Goal: Find specific page/section

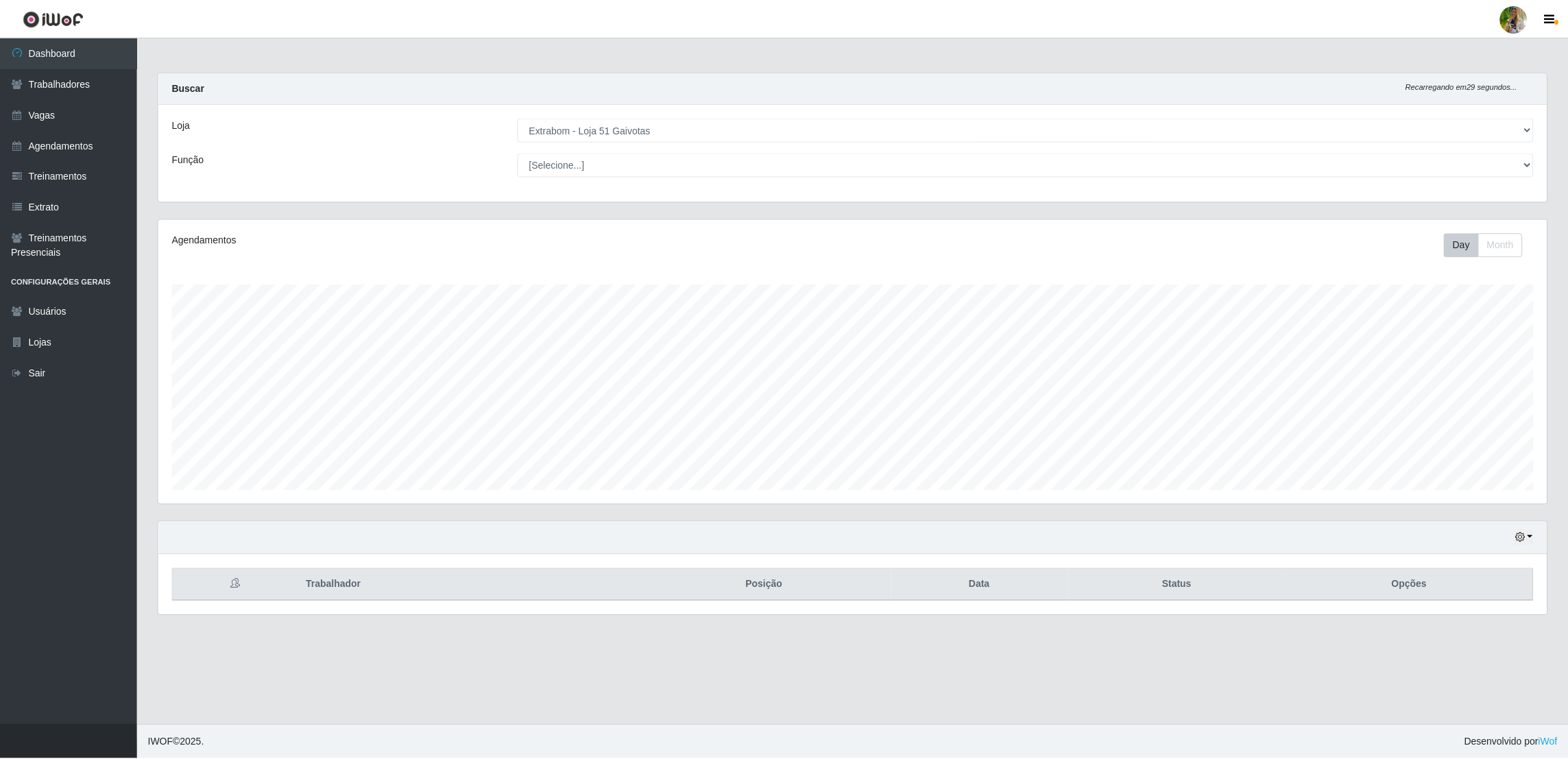
scroll to position [285, 1392]
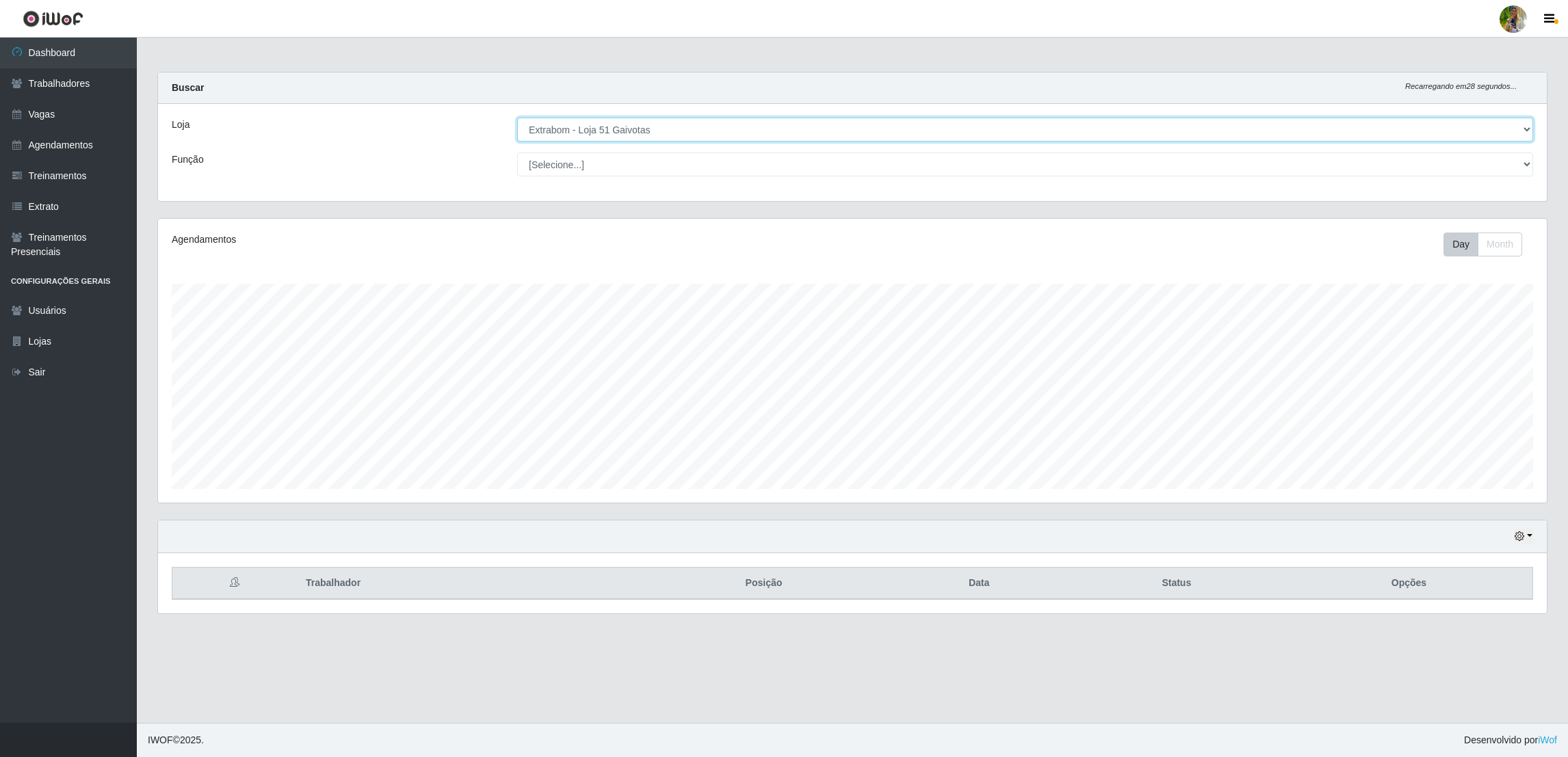
click at [697, 139] on select "[Selecione...] Atacado Vem - [GEOGRAPHIC_DATA] 30 Laranjeiras Velha Atacado Vem…" at bounding box center [1025, 130] width 1016 height 24
click at [517, 118] on select "[Selecione...] Atacado Vem - [GEOGRAPHIC_DATA] 30 Laranjeiras Velha Atacado Vem…" at bounding box center [1025, 130] width 1016 height 24
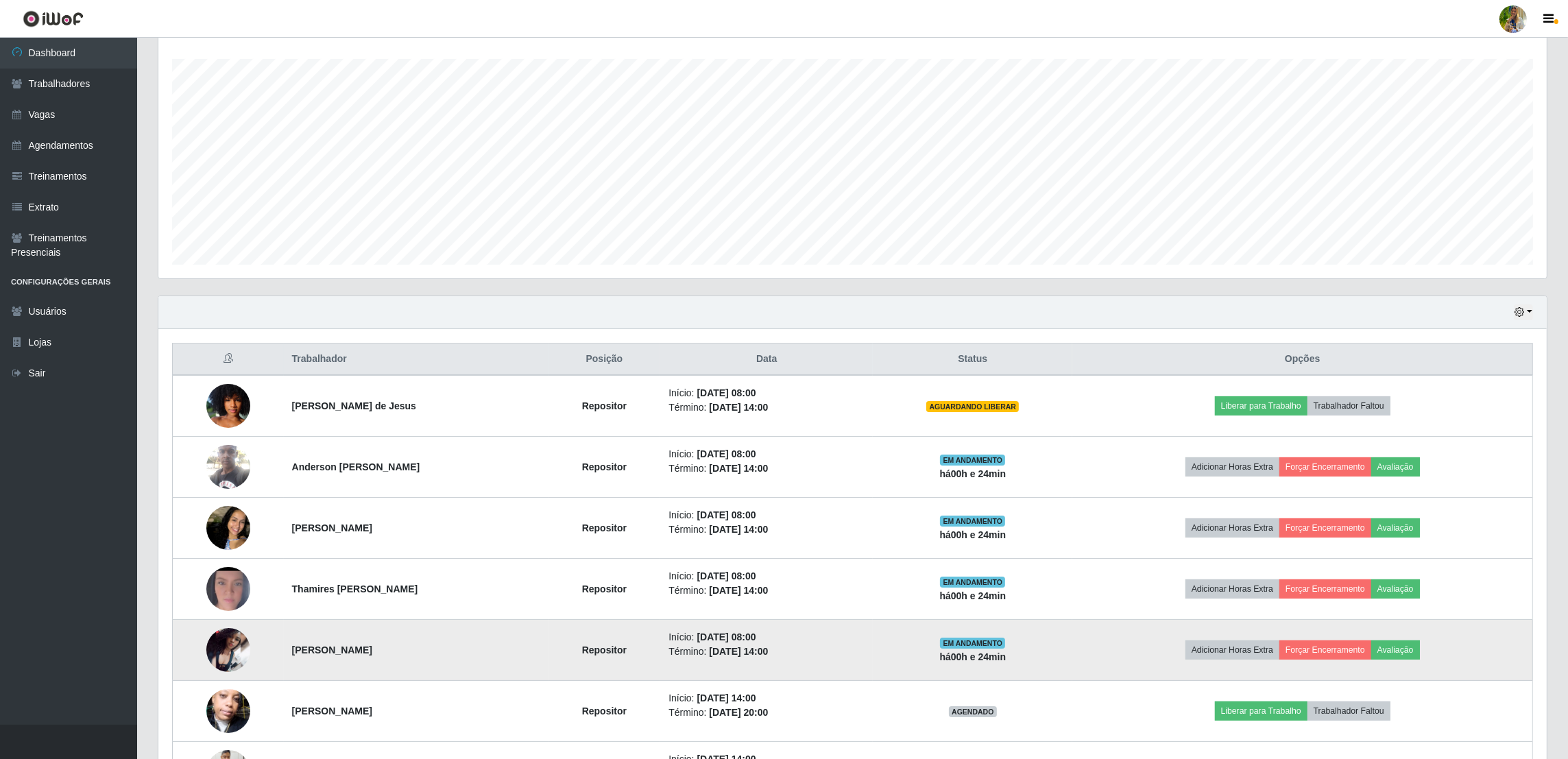
scroll to position [47, 0]
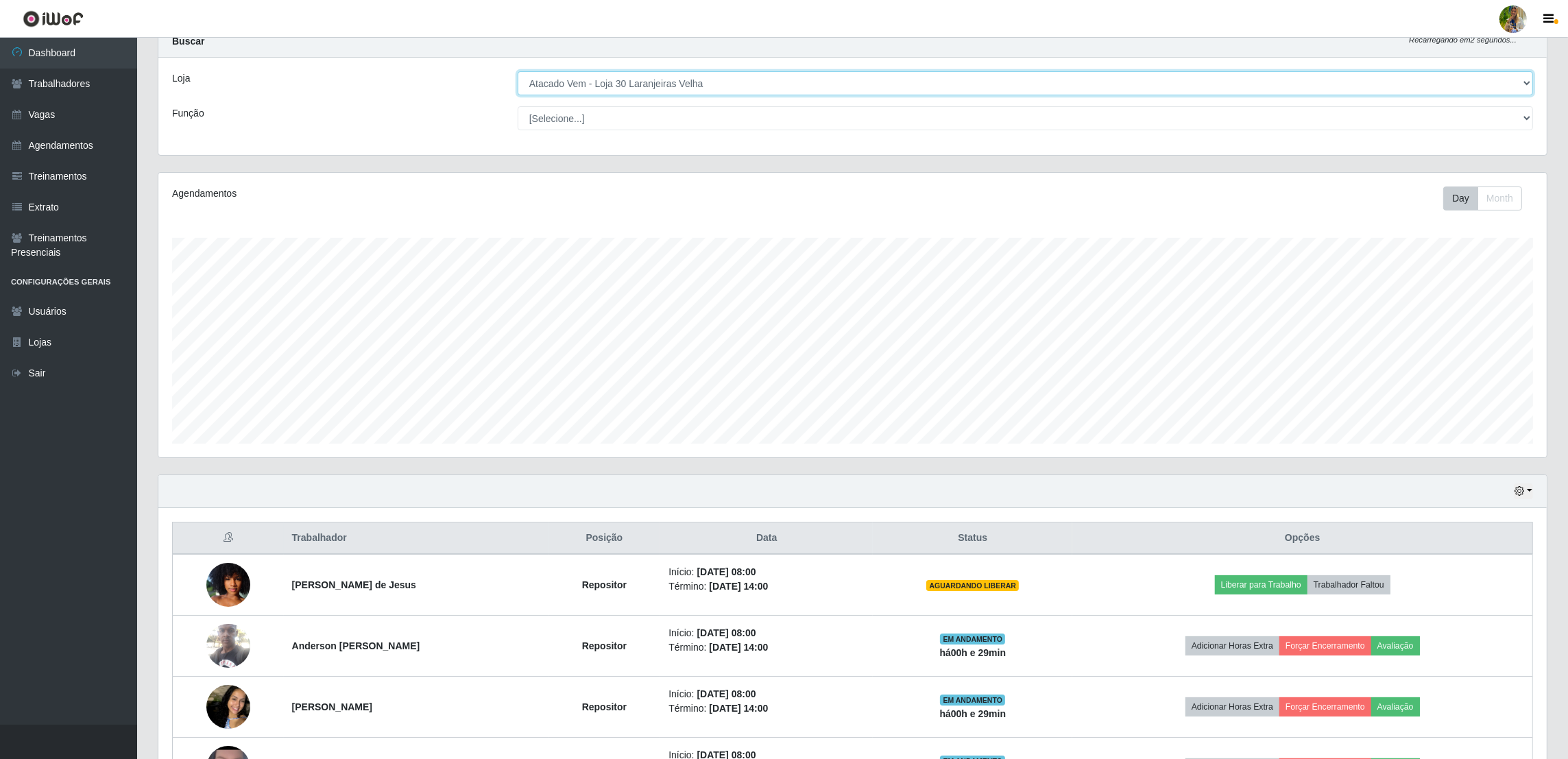
click at [563, 93] on select "[Selecione...] Atacado Vem - [GEOGRAPHIC_DATA] 30 Laranjeiras Velha Atacado Vem…" at bounding box center [1026, 83] width 1015 height 24
click at [618, 80] on select "[Selecione...] Atacado Vem - [GEOGRAPHIC_DATA] 30 Laranjeiras Velha Atacado Vem…" at bounding box center [1026, 83] width 1015 height 24
click at [518, 95] on select "[Selecione...] Atacado Vem - [GEOGRAPHIC_DATA] 30 Laranjeiras Velha Atacado Vem…" at bounding box center [1026, 83] width 1015 height 24
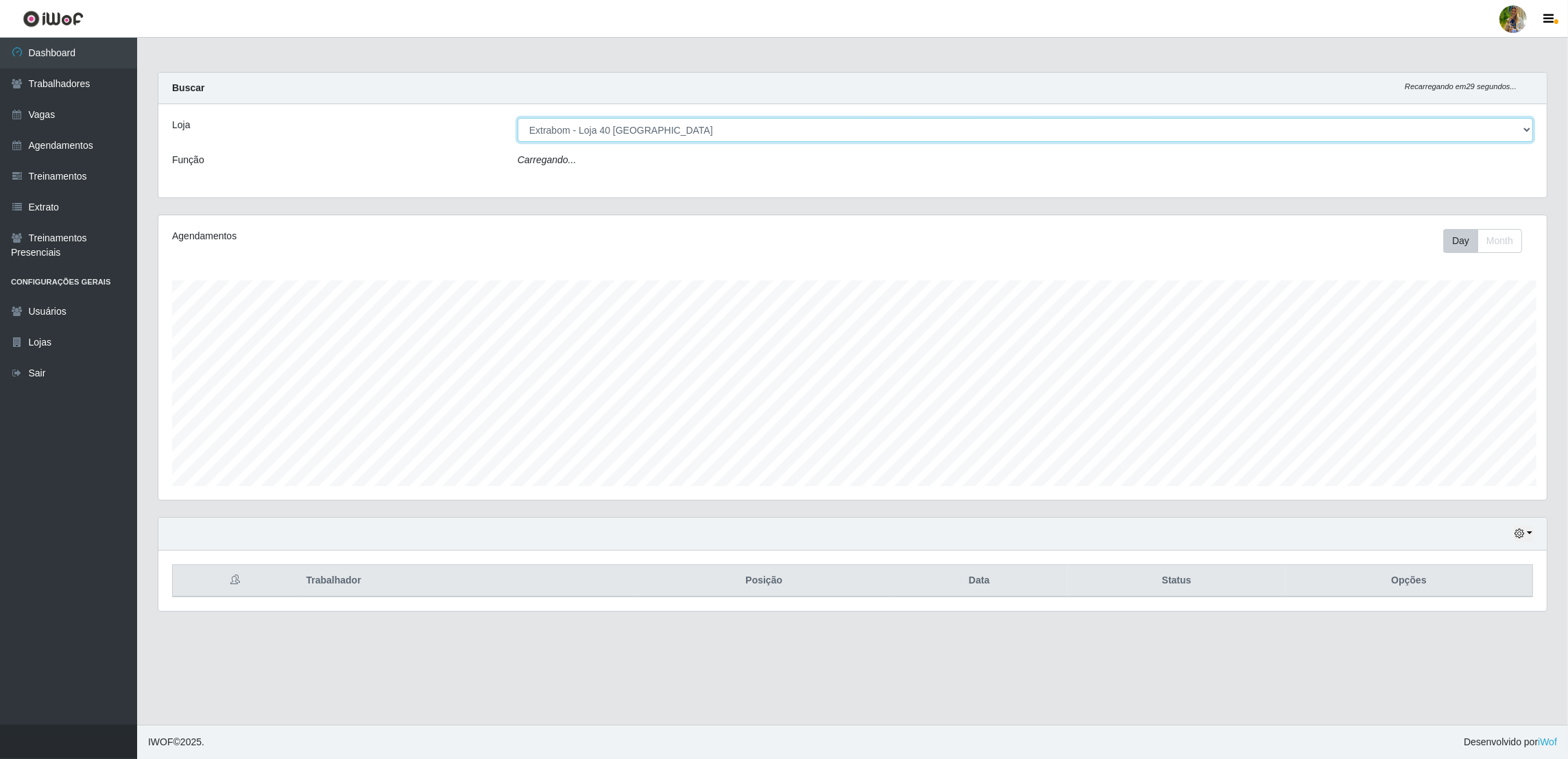
scroll to position [285, 1392]
click at [629, 133] on select "[Selecione...] Atacado Vem - [GEOGRAPHIC_DATA] 30 Laranjeiras Velha Atacado Vem…" at bounding box center [1027, 130] width 1018 height 24
select select "495"
click at [518, 118] on select "[Selecione...] Atacado Vem - [GEOGRAPHIC_DATA] 30 Laranjeiras Velha Atacado Vem…" at bounding box center [1027, 130] width 1018 height 24
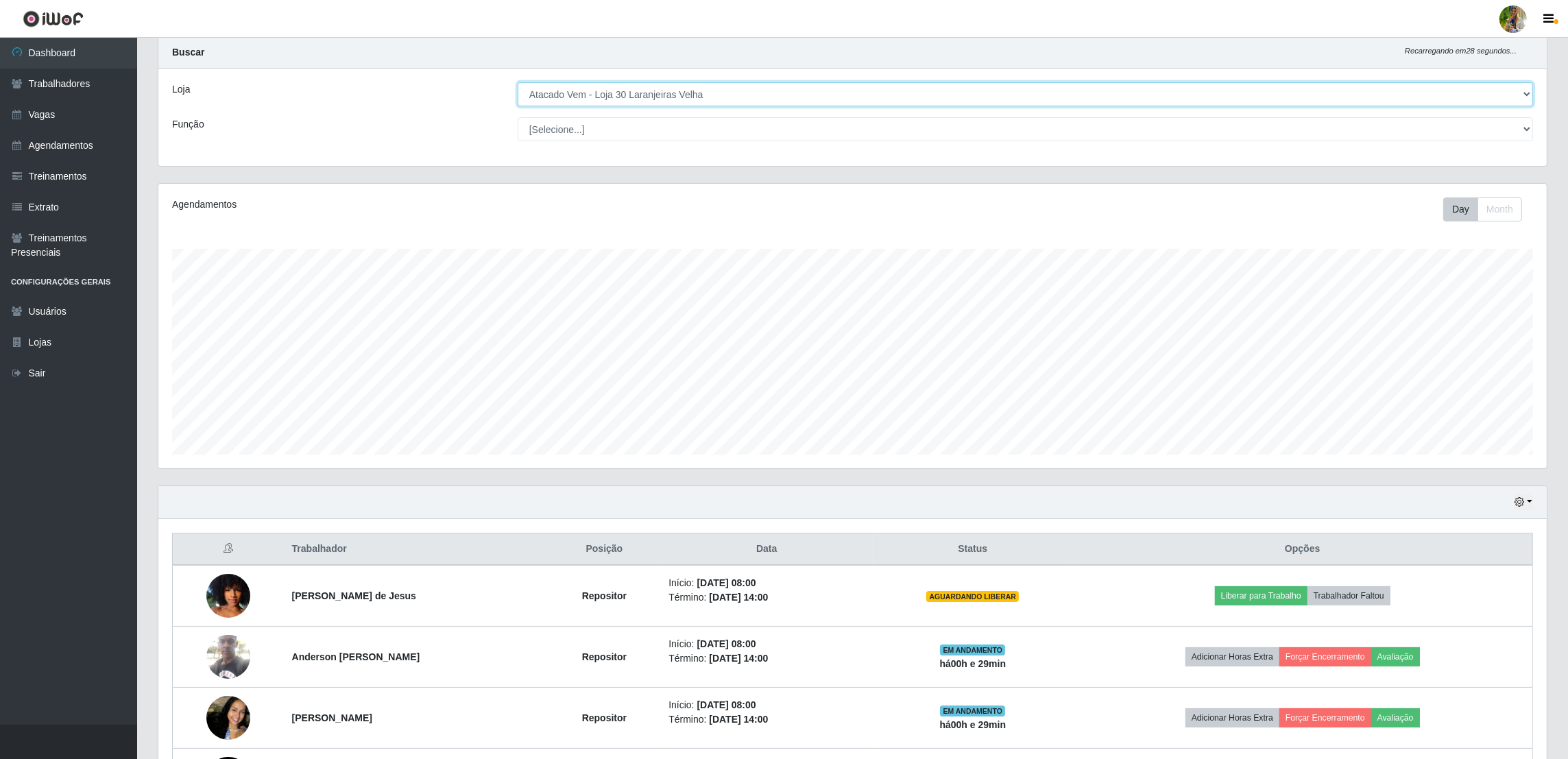
scroll to position [0, 0]
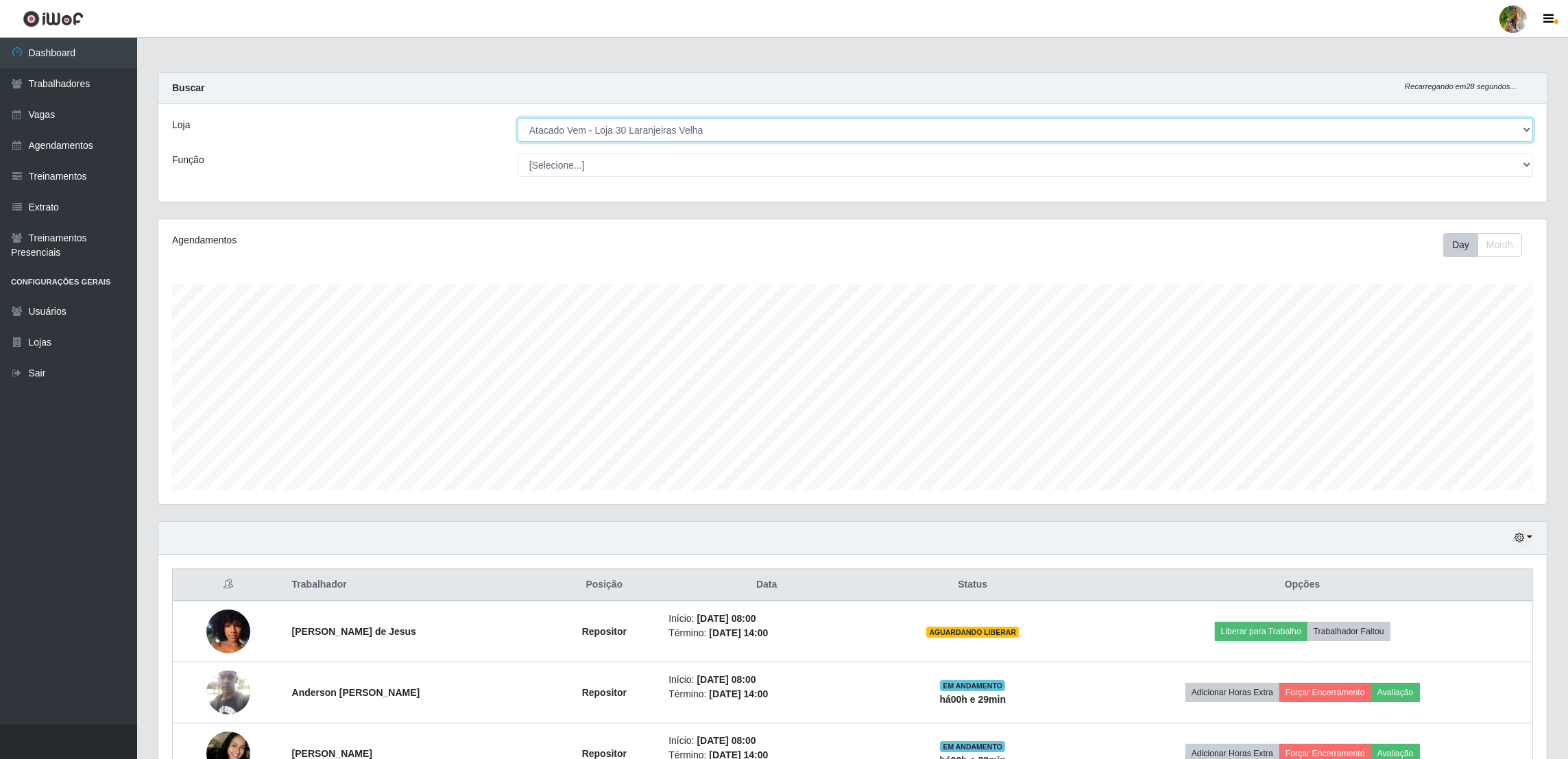
click at [644, 132] on select "[Selecione...] Atacado Vem - [GEOGRAPHIC_DATA] 30 Laranjeiras Velha Atacado Vem…" at bounding box center [1026, 130] width 1015 height 24
